Goal: Download file/media

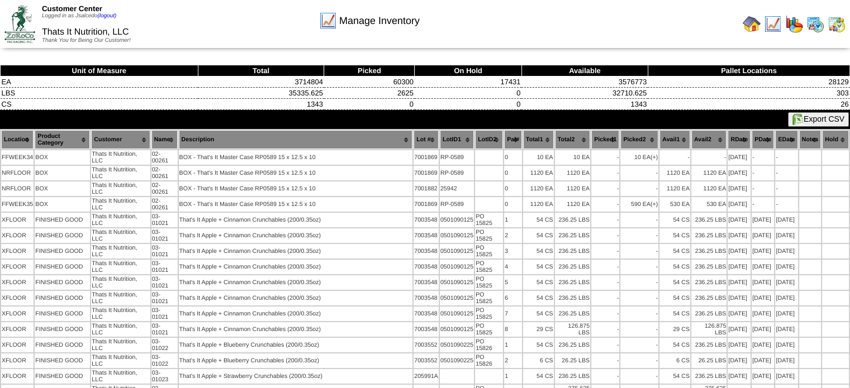
click at [813, 116] on button "Export CSV" at bounding box center [818, 119] width 61 height 15
click at [759, 23] on img at bounding box center [752, 24] width 18 height 18
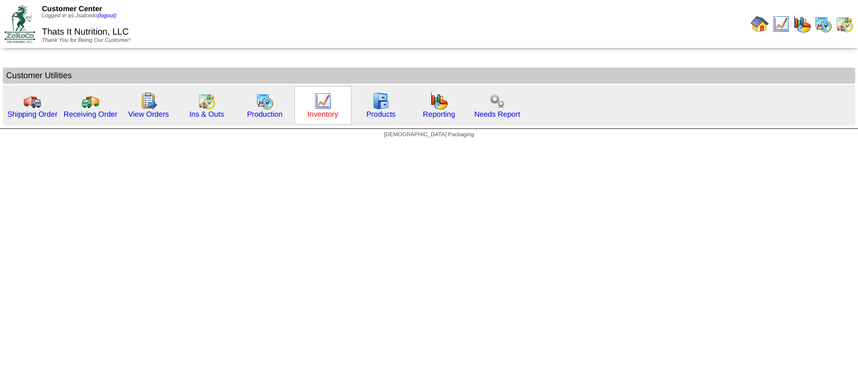
click at [313, 110] on link "Inventory" at bounding box center [323, 114] width 31 height 8
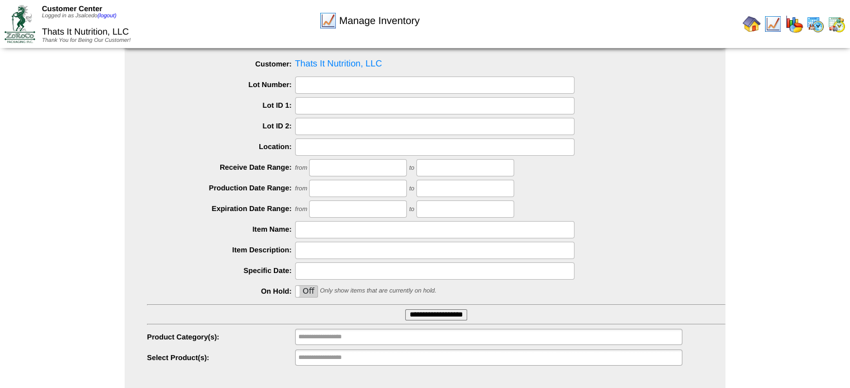
scroll to position [54, 0]
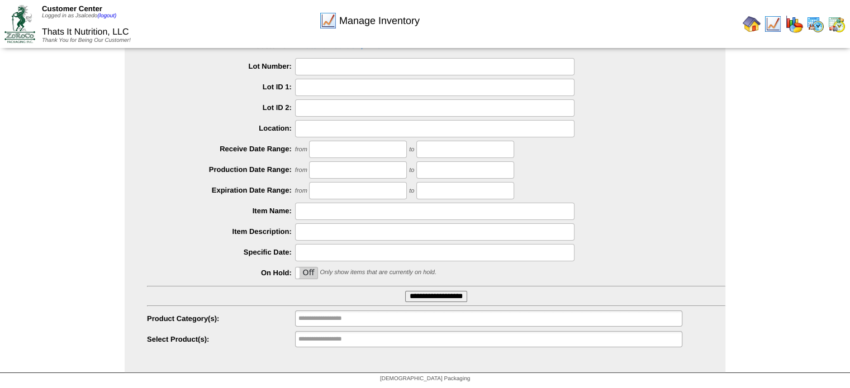
click at [436, 297] on input "**********" at bounding box center [436, 296] width 62 height 11
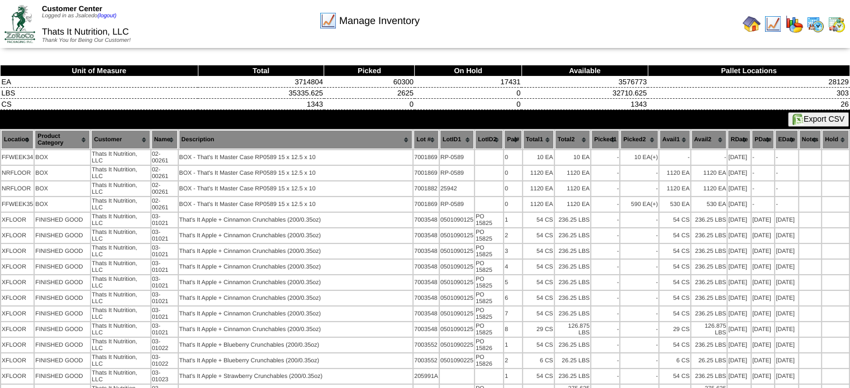
click at [796, 122] on img at bounding box center [797, 119] width 11 height 11
